Goal: Task Accomplishment & Management: Manage account settings

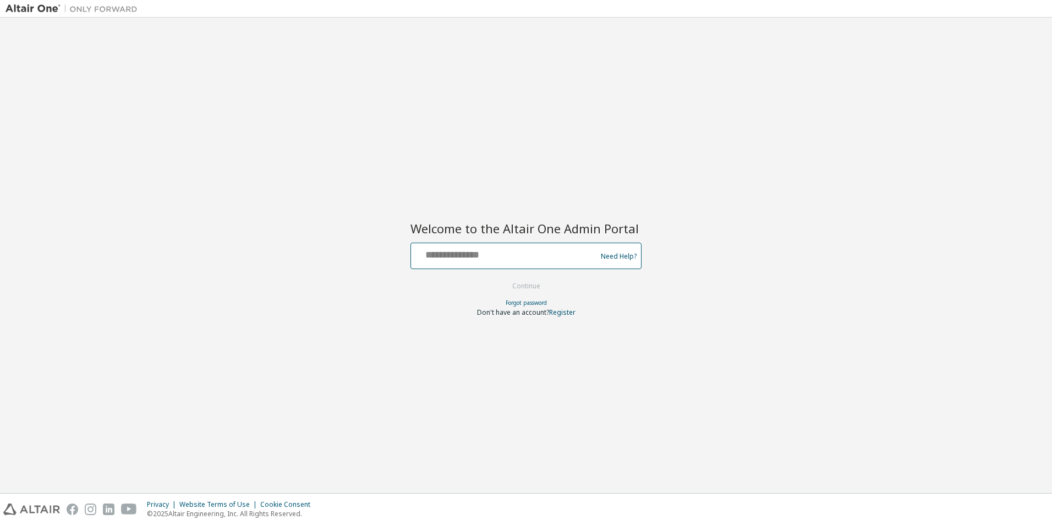
click at [549, 252] on input "text" at bounding box center [506, 253] width 180 height 16
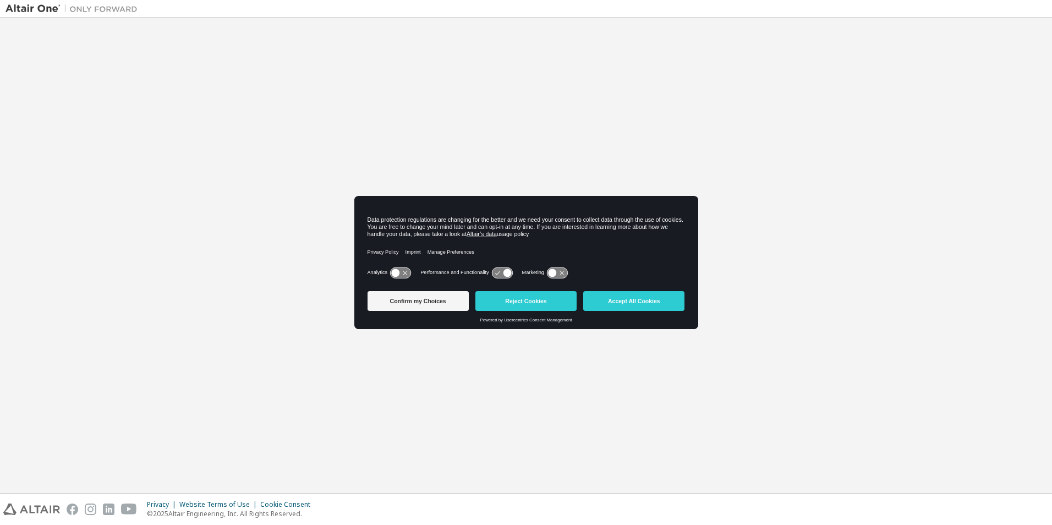
click at [129, 264] on div "Welcome to the Altair One Admin Portal Need Help? Please make sure that you pro…" at bounding box center [526, 255] width 1041 height 465
click at [446, 237] on div "Data protection regulations are changing for the better and we need your consen…" at bounding box center [527, 226] width 318 height 21
click at [236, 380] on div "Welcome to the Altair One Admin Portal Need Help? Please make sure that you pro…" at bounding box center [526, 255] width 1041 height 465
click at [418, 305] on button "Confirm my Choices" at bounding box center [418, 301] width 101 height 20
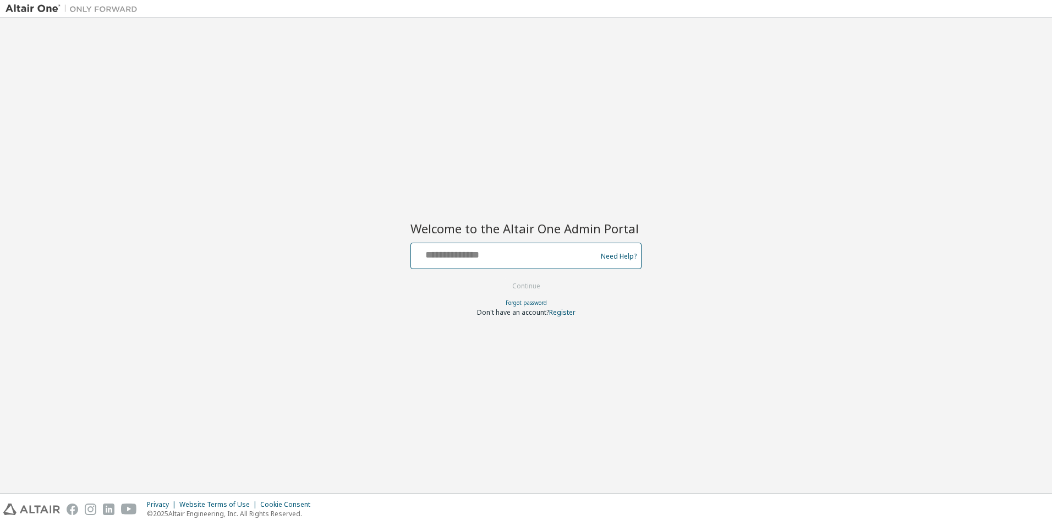
click at [490, 256] on input "text" at bounding box center [506, 253] width 180 height 16
type input "**********"
click at [525, 287] on button "Continue" at bounding box center [526, 286] width 51 height 17
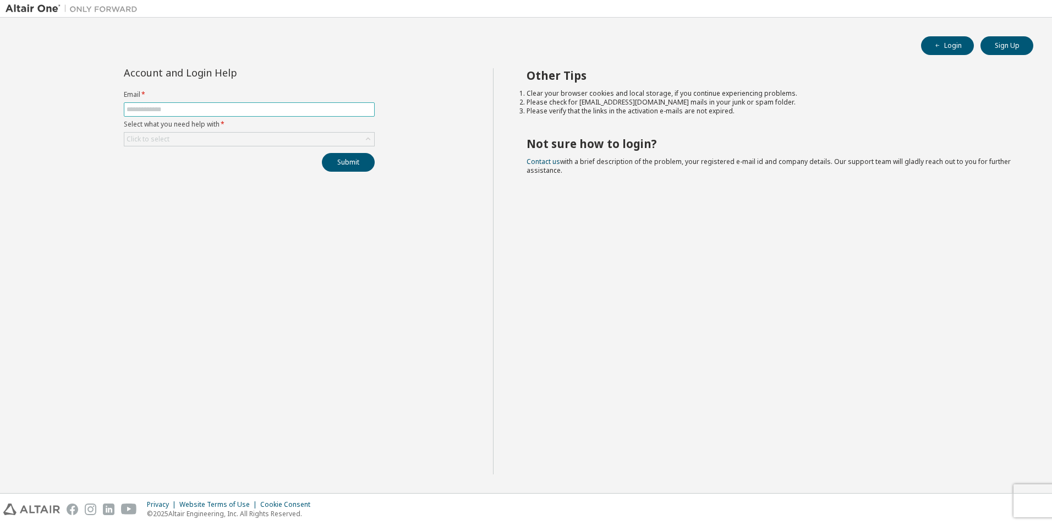
click at [219, 114] on span at bounding box center [249, 109] width 251 height 14
click at [221, 111] on input "text" at bounding box center [249, 109] width 245 height 9
type input "**********"
click at [358, 157] on button "Submit" at bounding box center [348, 162] width 53 height 19
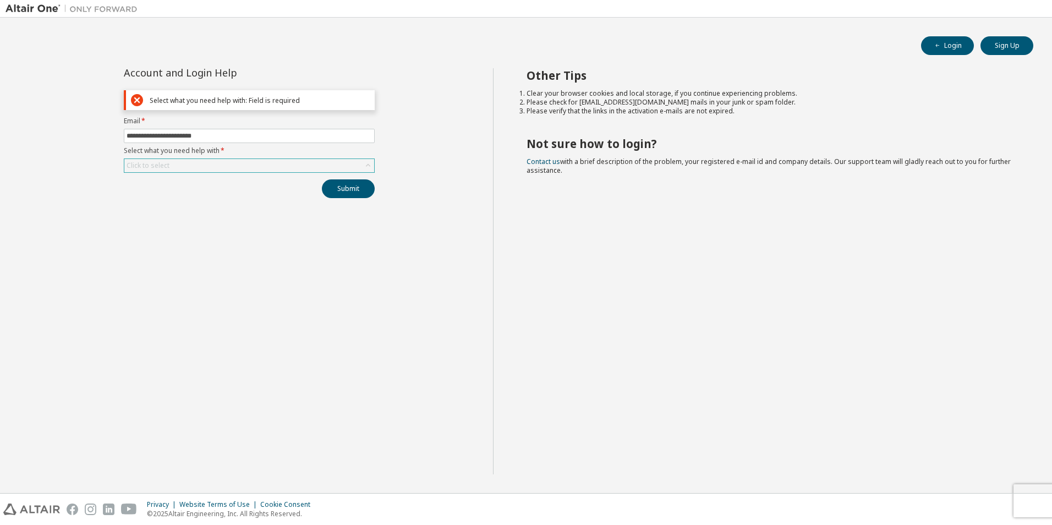
click at [214, 166] on div "Click to select" at bounding box center [249, 165] width 250 height 13
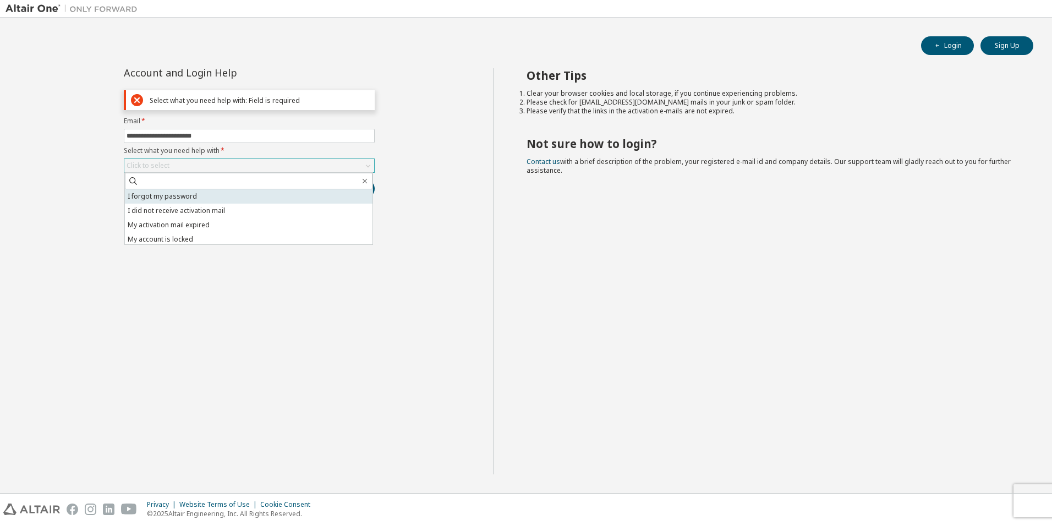
click at [190, 199] on li "I forgot my password" at bounding box center [249, 196] width 248 height 14
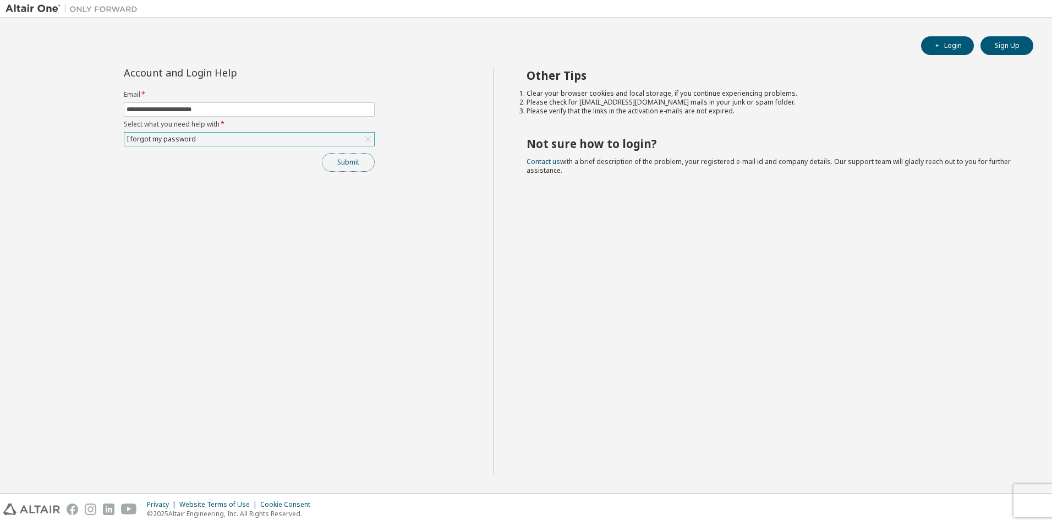
click at [343, 165] on button "Submit" at bounding box center [348, 162] width 53 height 19
click at [352, 161] on button "Submit" at bounding box center [348, 162] width 53 height 19
click at [338, 162] on button "Submit" at bounding box center [348, 162] width 53 height 19
click at [949, 500] on span "Password reset link is sent to your registered e-mail address. Please follow th…" at bounding box center [969, 490] width 128 height 35
